Goal: Information Seeking & Learning: Check status

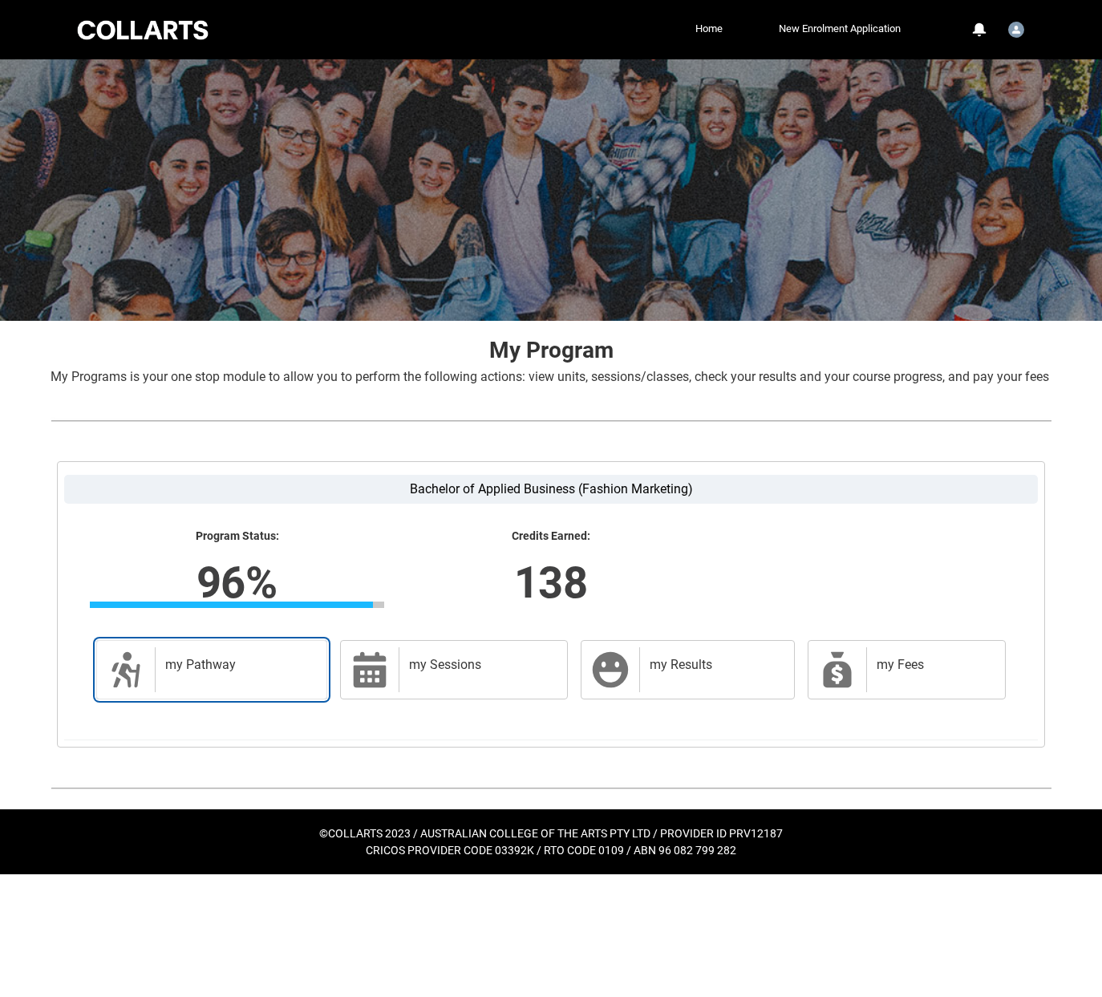
click at [258, 692] on div "my Pathway" at bounding box center [237, 669] width 165 height 45
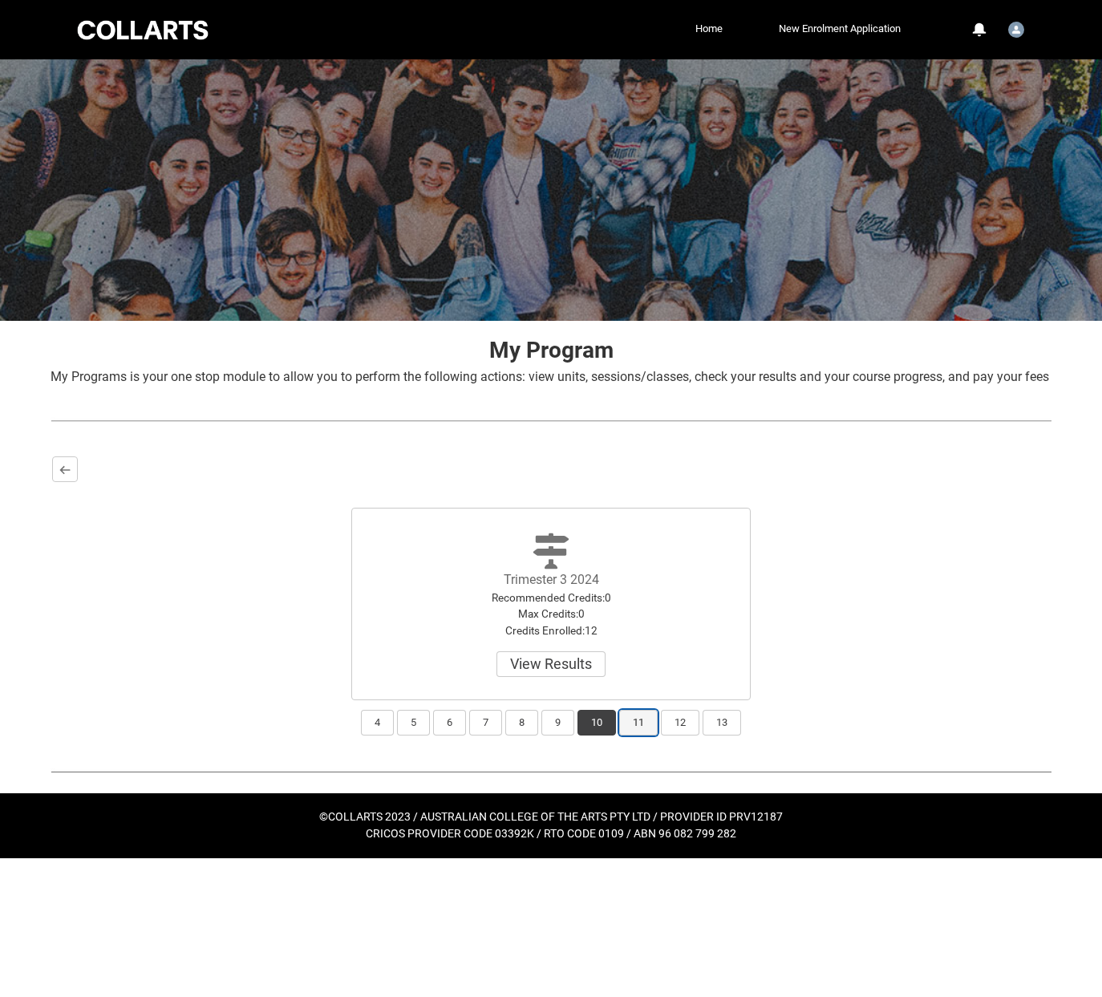
click at [642, 735] on button "11" at bounding box center [638, 723] width 38 height 26
click at [686, 735] on button "12" at bounding box center [680, 723] width 38 height 26
click at [646, 735] on button "11" at bounding box center [638, 723] width 38 height 26
click at [610, 735] on button "10" at bounding box center [596, 723] width 38 height 26
click at [738, 735] on button "13" at bounding box center [721, 723] width 38 height 26
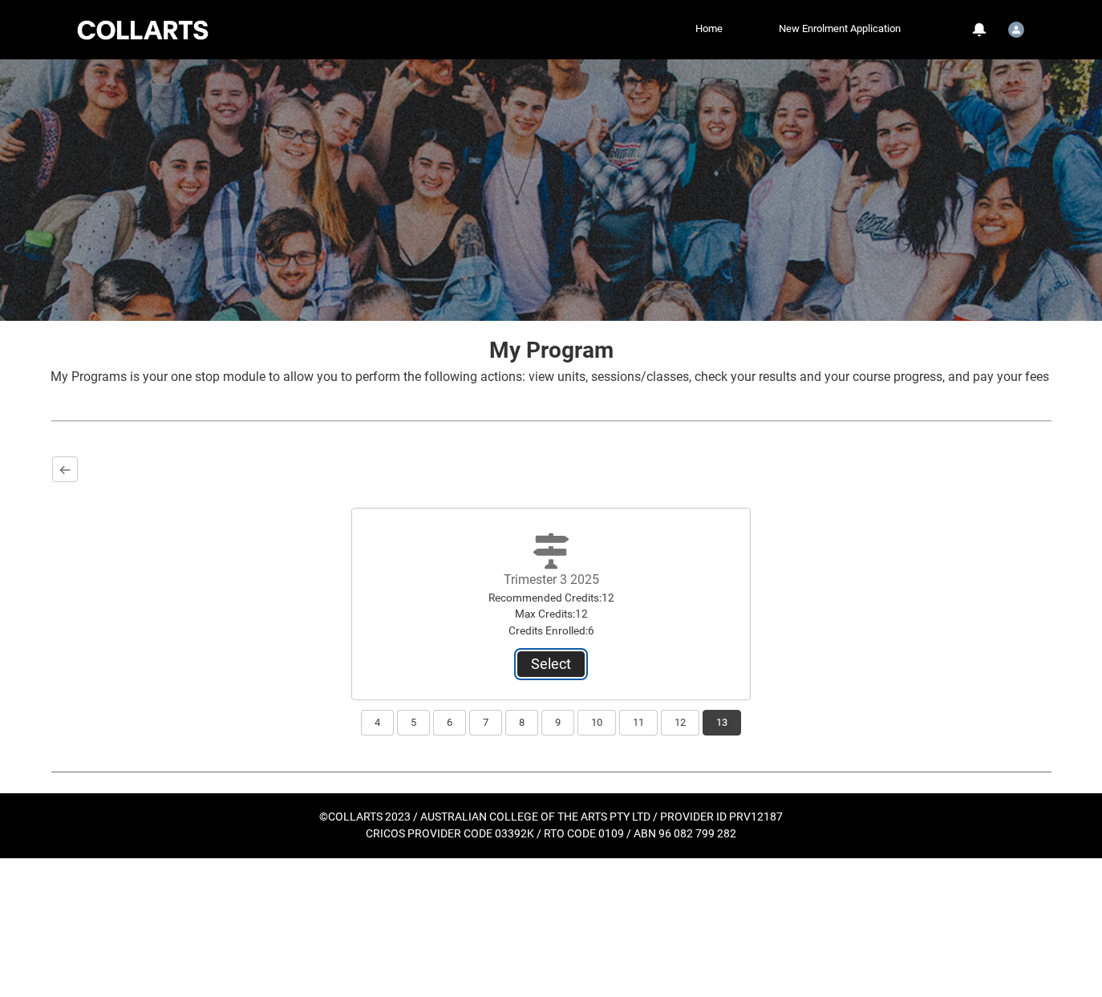
click at [571, 677] on button "Select" at bounding box center [550, 664] width 67 height 26
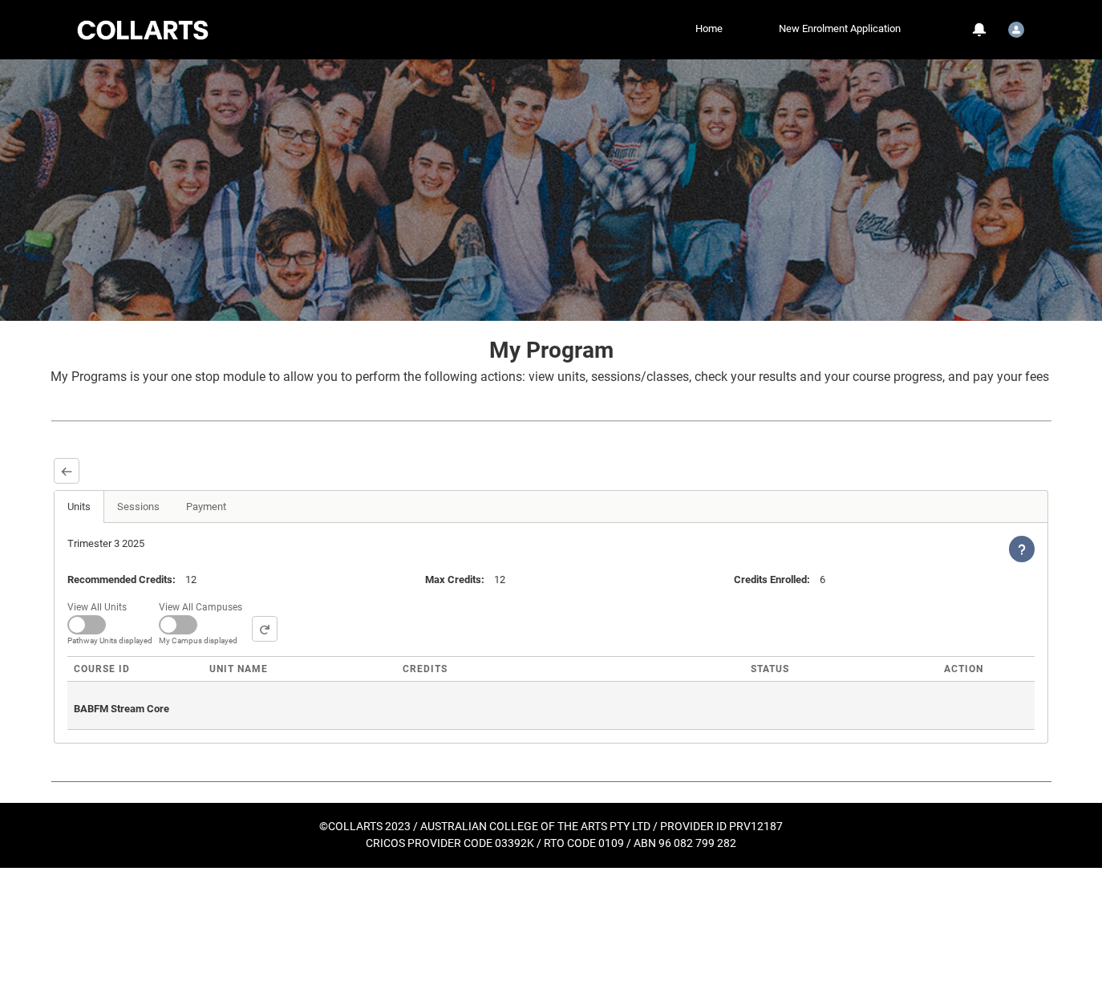
click at [130, 715] on span "BABFM Stream Core" at bounding box center [121, 708] width 95 height 12
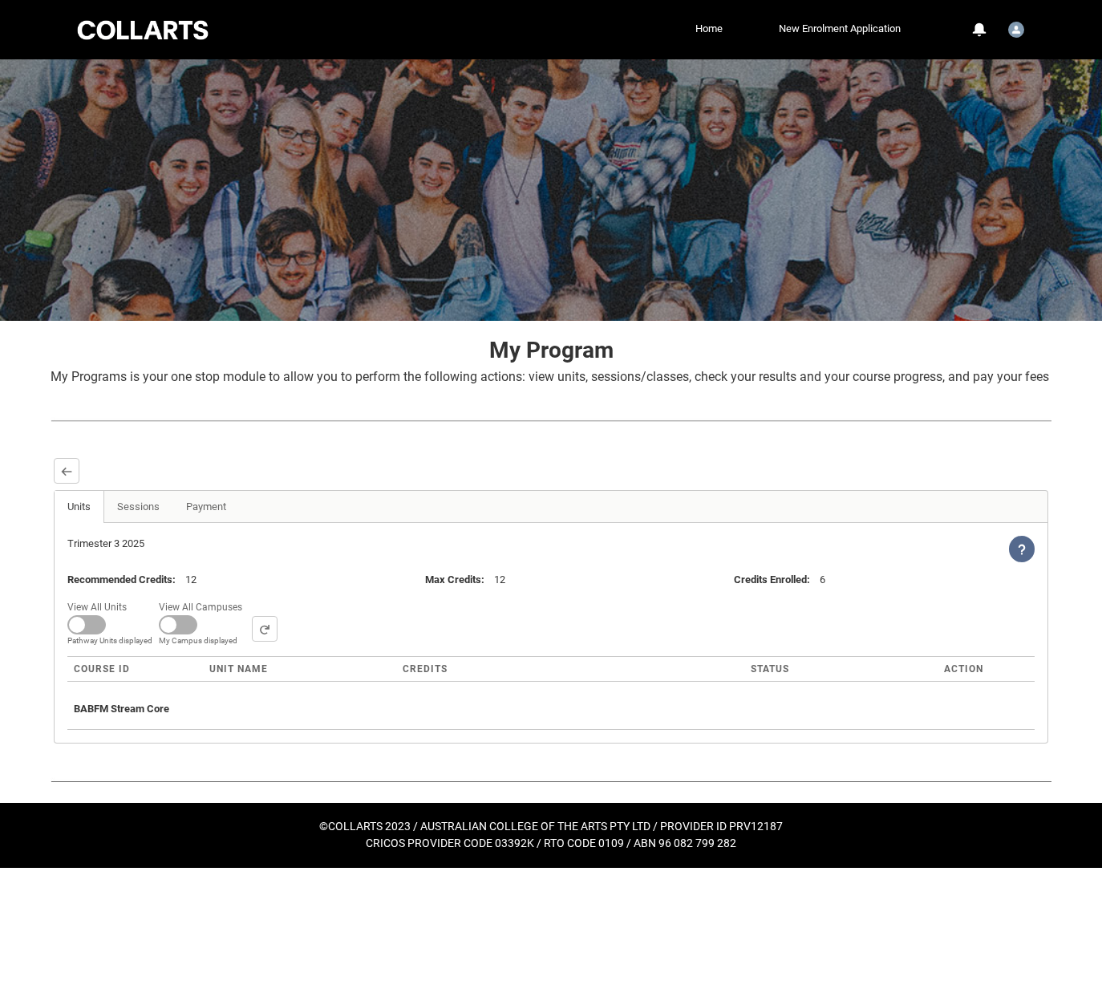
click at [373, 626] on div "View All Units All Units displayed Pathway Units displayed View All Campuses Ca…" at bounding box center [550, 622] width 967 height 50
click at [77, 484] on button "Back" at bounding box center [67, 471] width 26 height 26
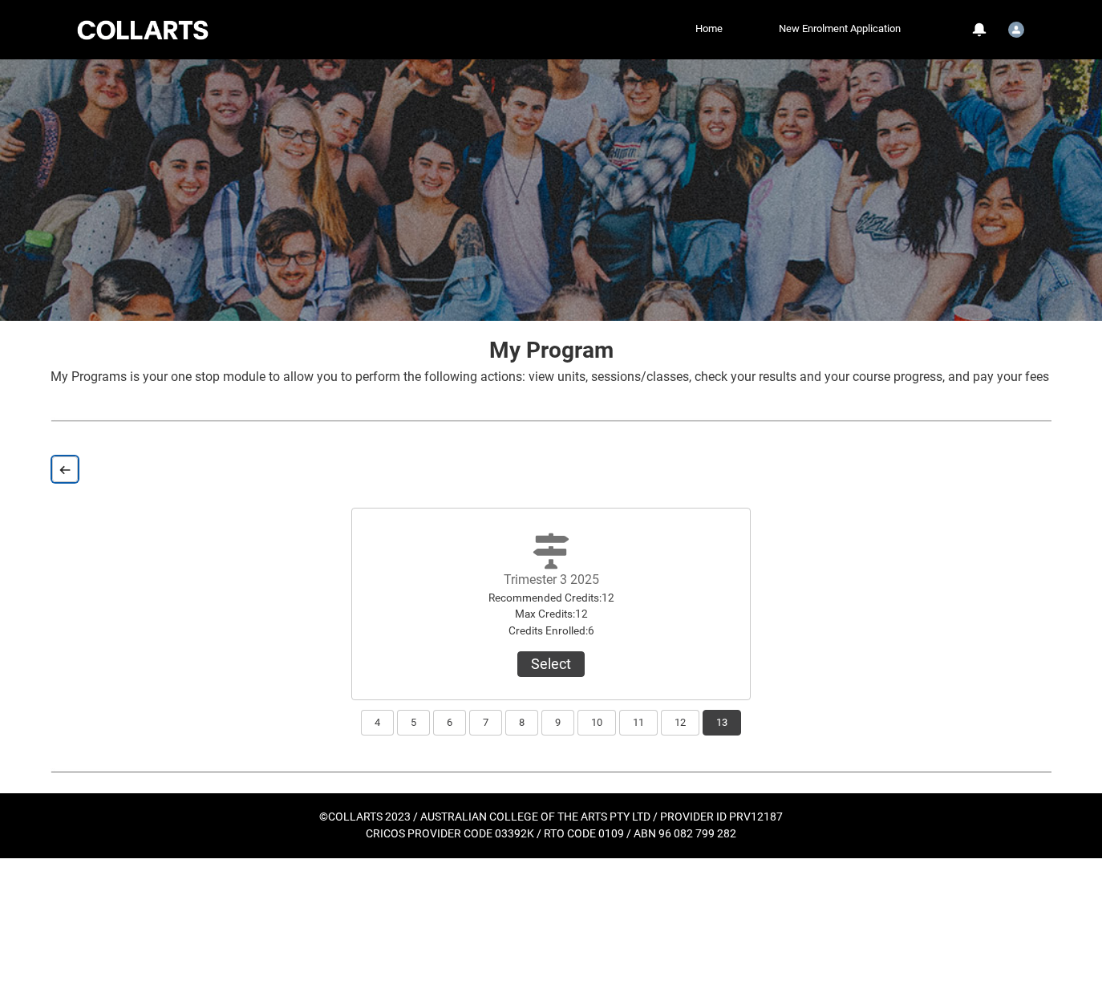
click at [71, 482] on button "Back" at bounding box center [65, 469] width 26 height 26
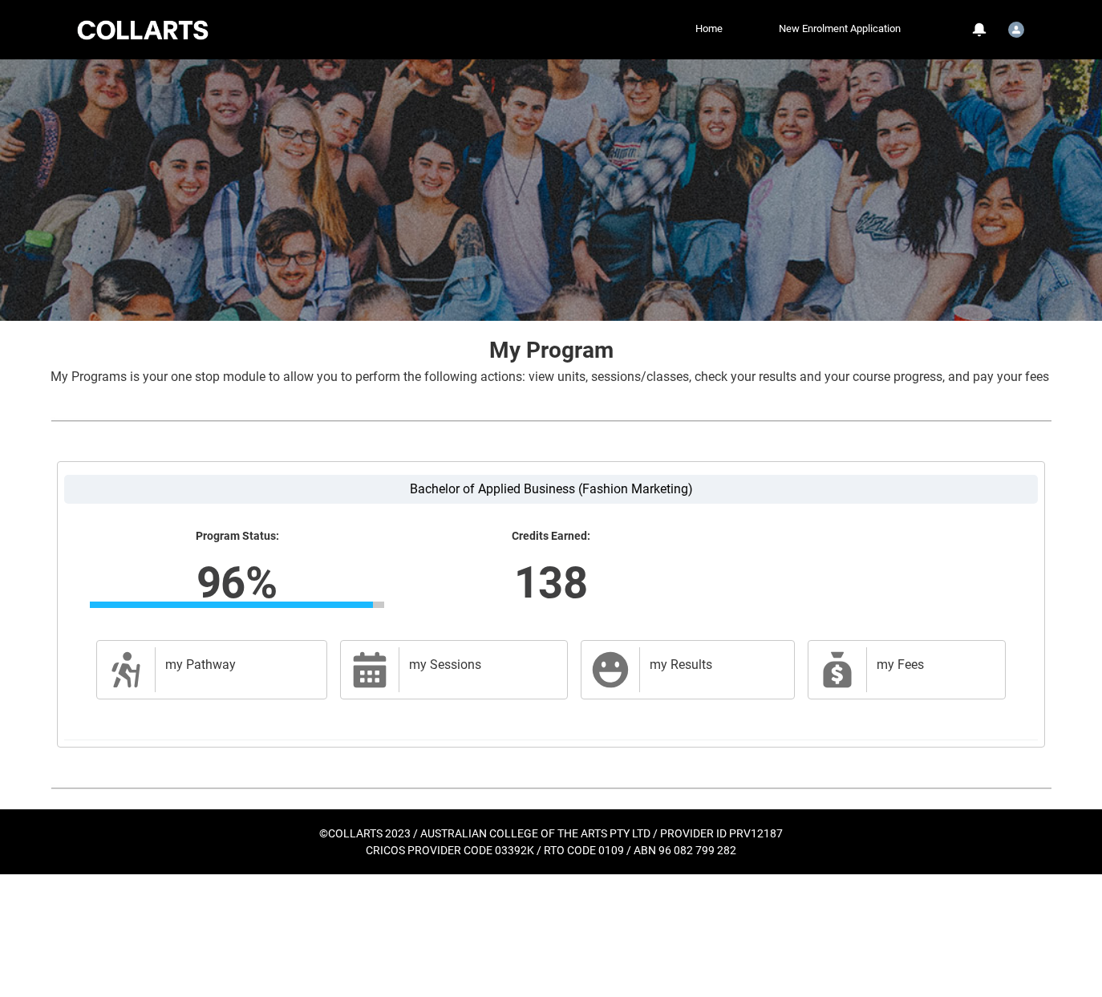
click at [272, 589] on lightning-formatted-number "96%" at bounding box center [236, 582] width 500 height 66
click at [211, 597] on lightning-formatted-number "96%" at bounding box center [236, 582] width 500 height 66
drag, startPoint x: 211, startPoint y: 597, endPoint x: 317, endPoint y: 592, distance: 106.0
click at [315, 593] on div "Program Status: 96% Progress 96% Credits Earned: 138" at bounding box center [550, 574] width 941 height 91
click at [317, 592] on lightning-formatted-number "138" at bounding box center [551, 582] width 500 height 66
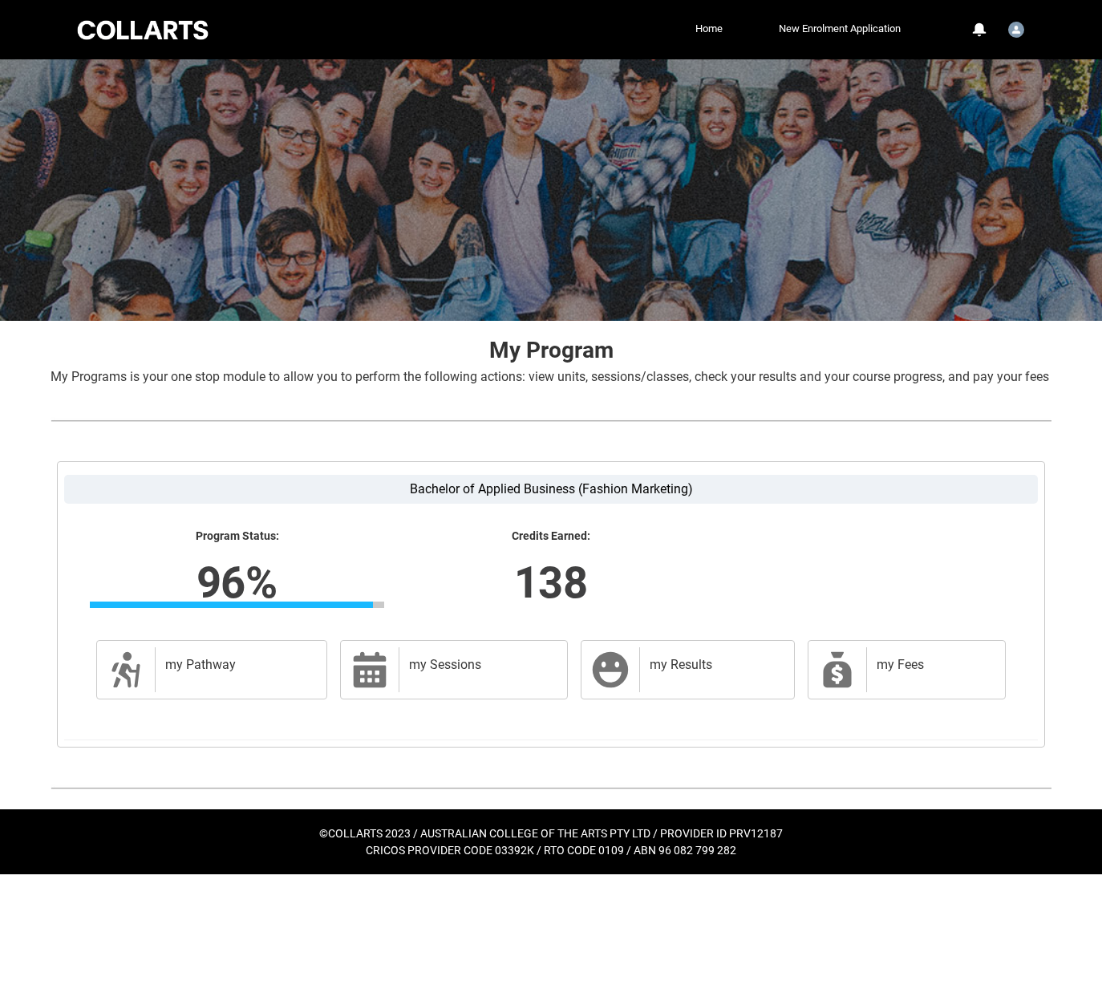
click at [557, 544] on lightning-formatted-text "Credits Earned:" at bounding box center [550, 536] width 294 height 14
click at [524, 608] on lightning-formatted-number "138" at bounding box center [551, 582] width 500 height 66
click at [454, 692] on div "my Sessions" at bounding box center [480, 669] width 162 height 45
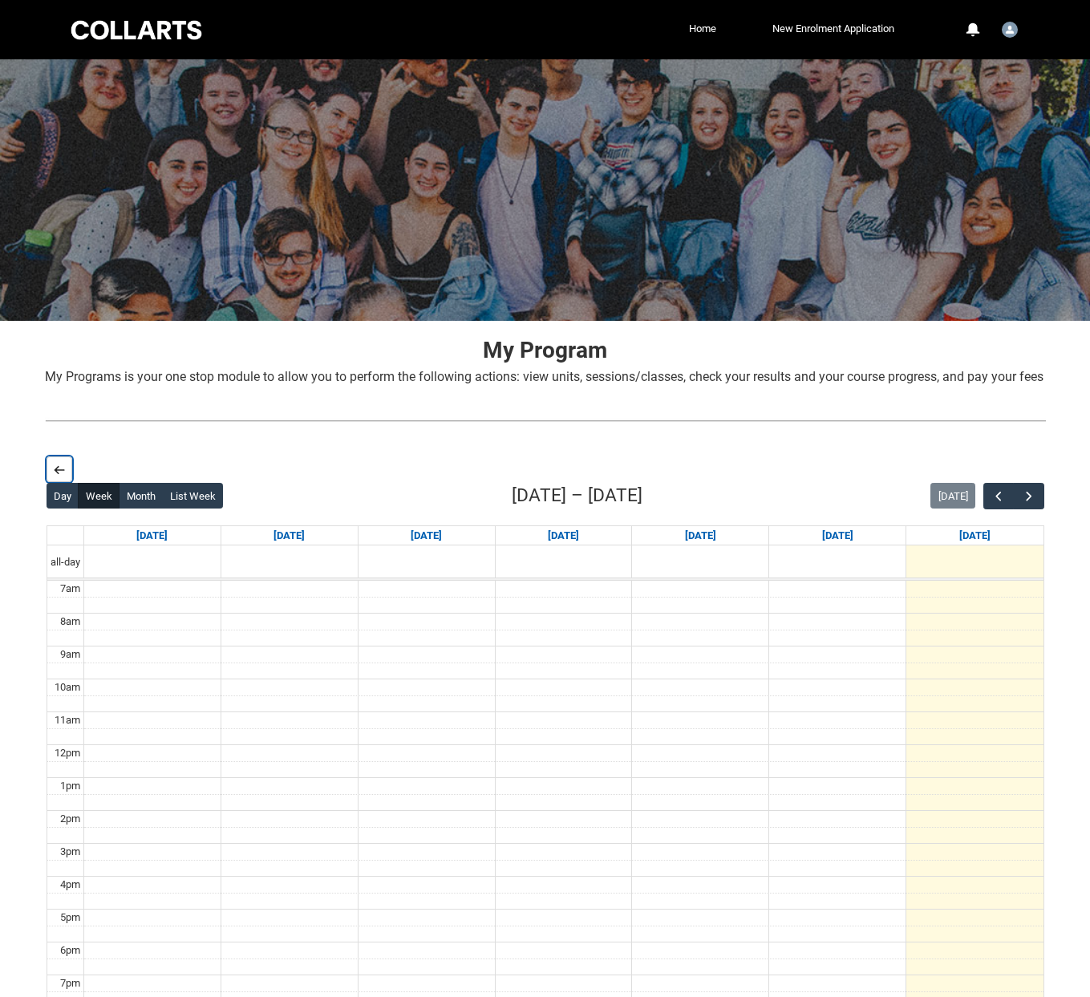
click at [54, 476] on lightning-primitive-icon "button" at bounding box center [59, 470] width 11 height 12
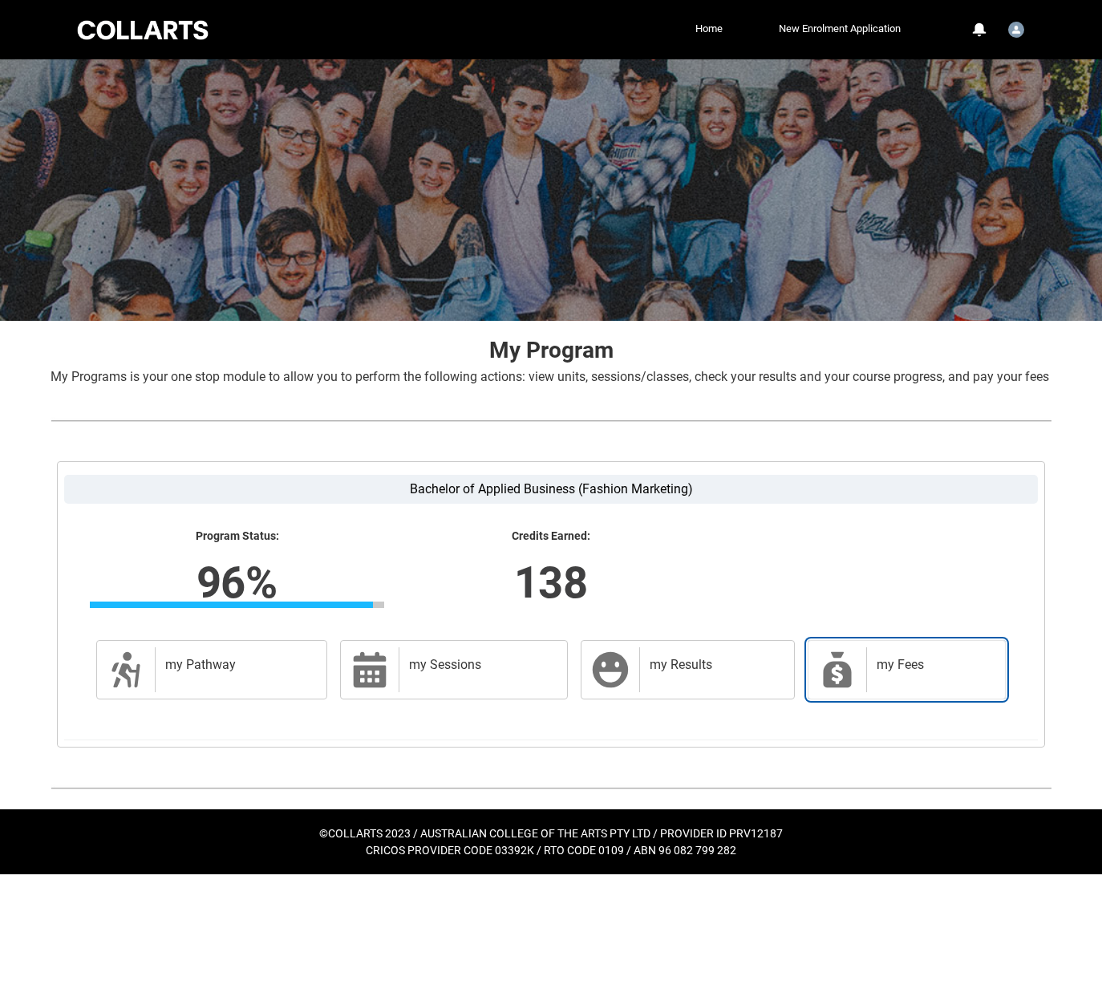
click at [905, 673] on h2 "my Fees" at bounding box center [932, 665] width 112 height 16
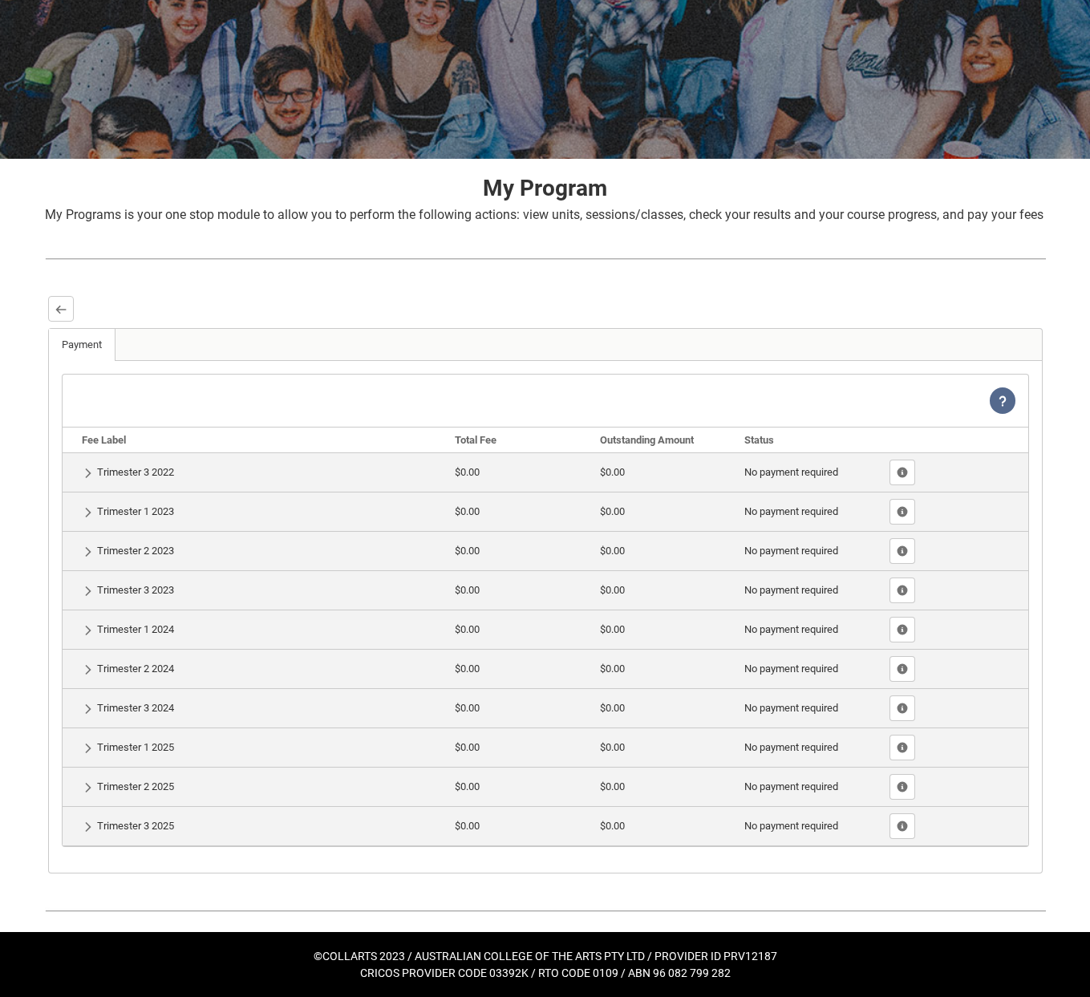
scroll to position [181, 0]
click at [53, 318] on button "Back" at bounding box center [61, 309] width 26 height 26
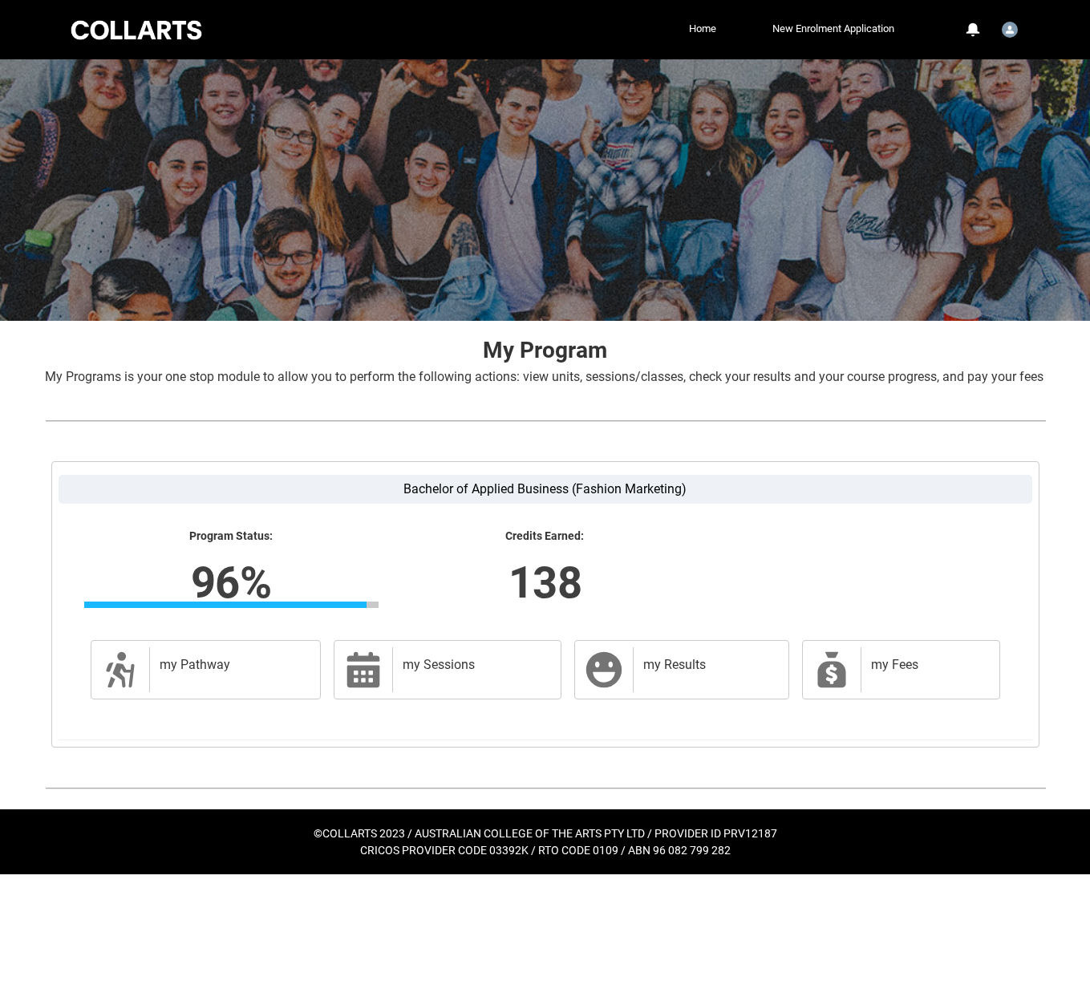
scroll to position [0, 0]
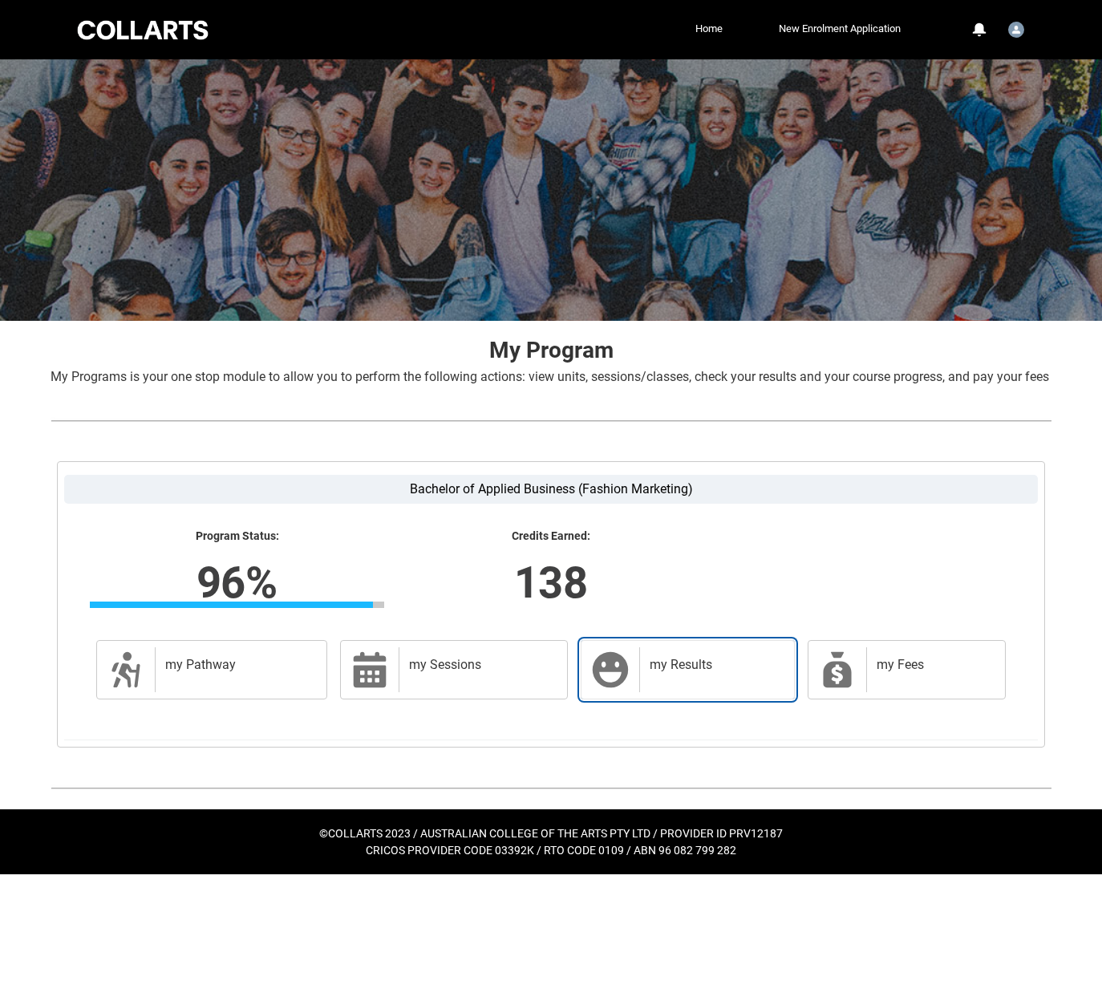
click at [650, 673] on h2 "my Results" at bounding box center [714, 665] width 128 height 16
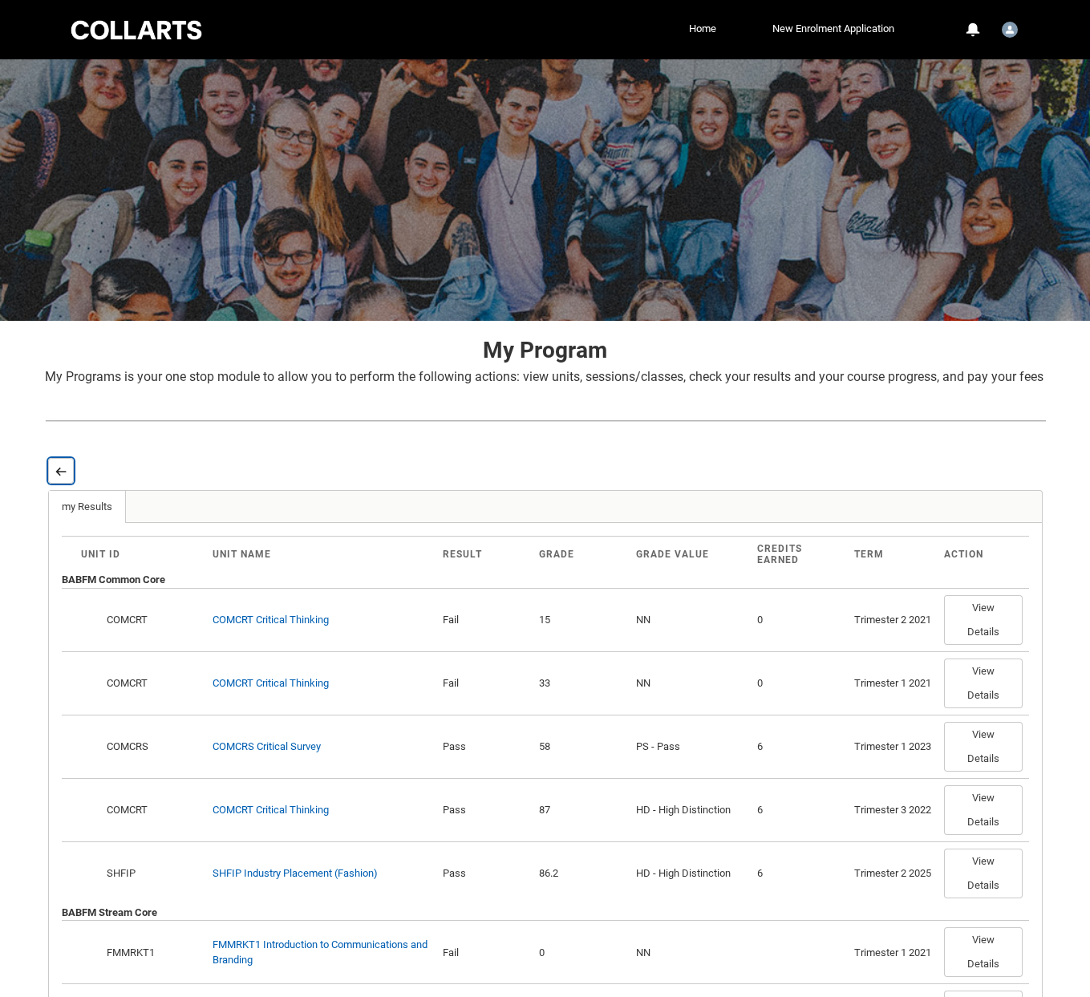
click at [67, 484] on button "Back" at bounding box center [61, 471] width 26 height 26
